Goal: Task Accomplishment & Management: Manage account settings

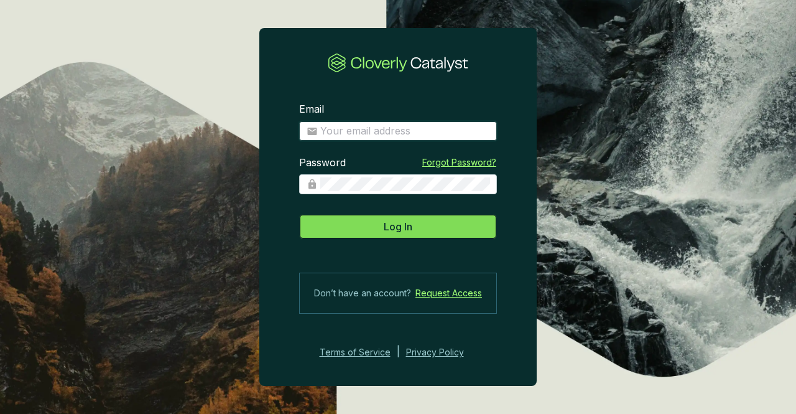
type input "[EMAIL_ADDRESS][DOMAIN_NAME]"
click at [406, 226] on span "Log In" at bounding box center [398, 226] width 29 height 15
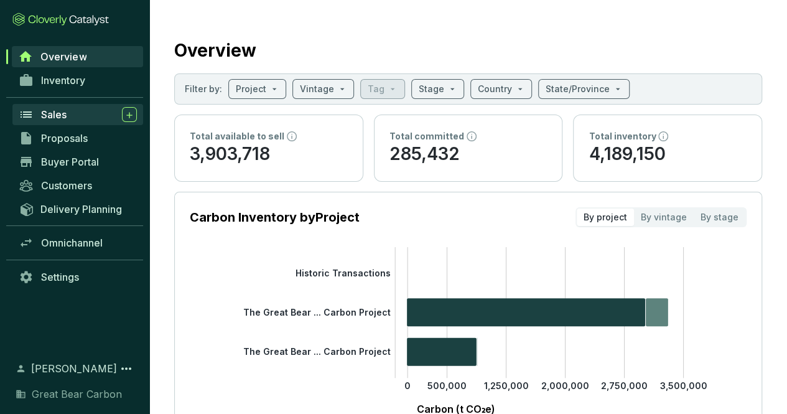
click at [57, 111] on span "Sales" at bounding box center [54, 114] width 26 height 12
